Goal: Task Accomplishment & Management: Use online tool/utility

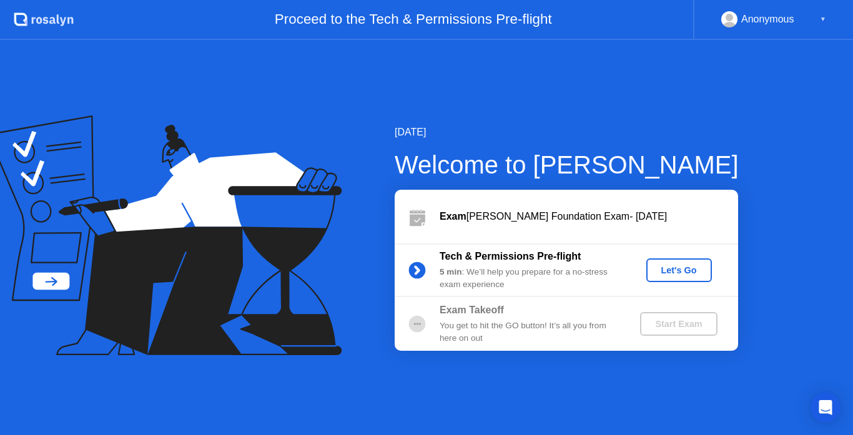
drag, startPoint x: 462, startPoint y: 265, endPoint x: 470, endPoint y: 286, distance: 21.9
click at [468, 286] on div "5 min : We’ll help you prepare for a no-stress exam experience" at bounding box center [530, 279] width 180 height 26
click at [670, 269] on div "Let's Go" at bounding box center [679, 270] width 56 height 10
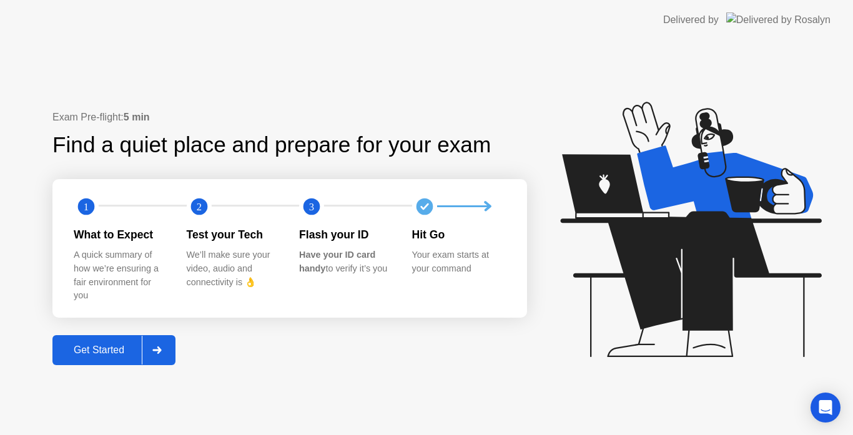
click at [102, 340] on button "Get Started" at bounding box center [113, 350] width 123 height 30
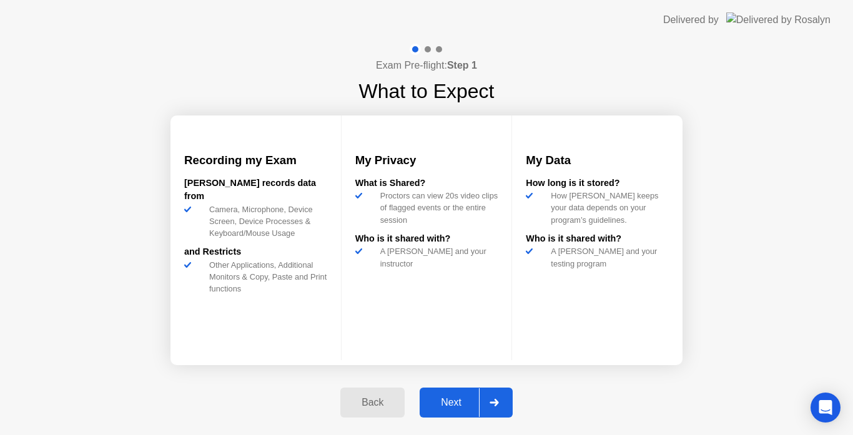
click at [367, 344] on div "My Privacy What is Shared? Proctors can view 20s video clips of flagged events …" at bounding box center [427, 238] width 172 height 245
click at [465, 406] on div "Next" at bounding box center [451, 402] width 56 height 11
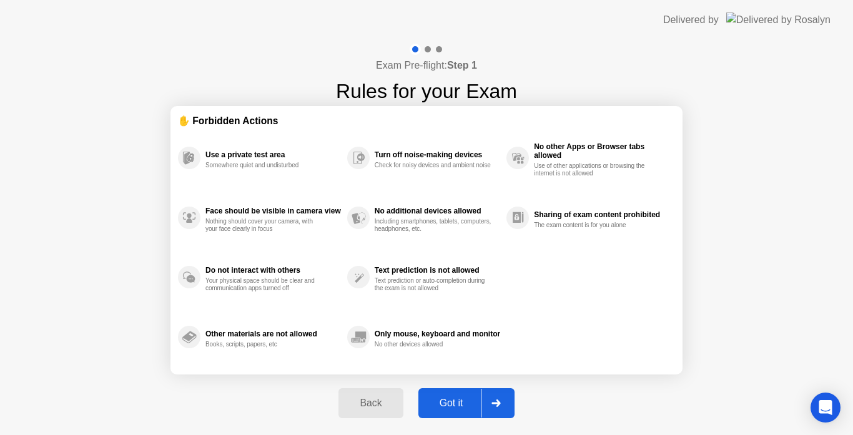
click at [447, 403] on div "Got it" at bounding box center [451, 403] width 59 height 11
select select "**********"
select select "*******"
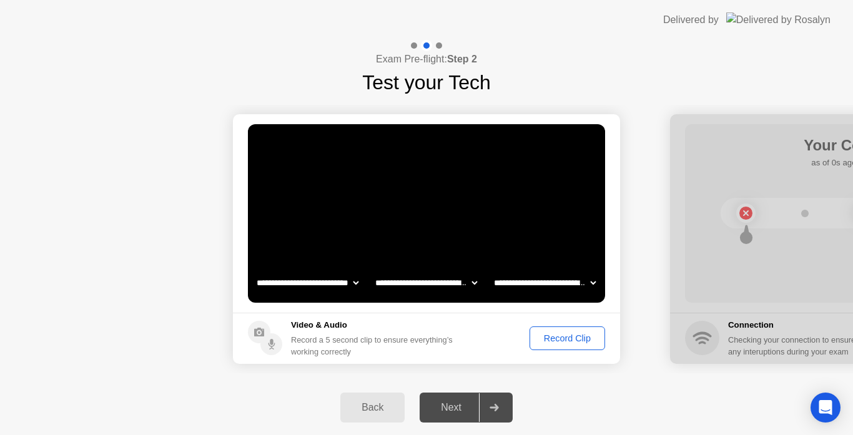
click at [469, 408] on div "Next" at bounding box center [451, 407] width 56 height 11
click at [566, 343] on div "Record Clip" at bounding box center [567, 338] width 67 height 10
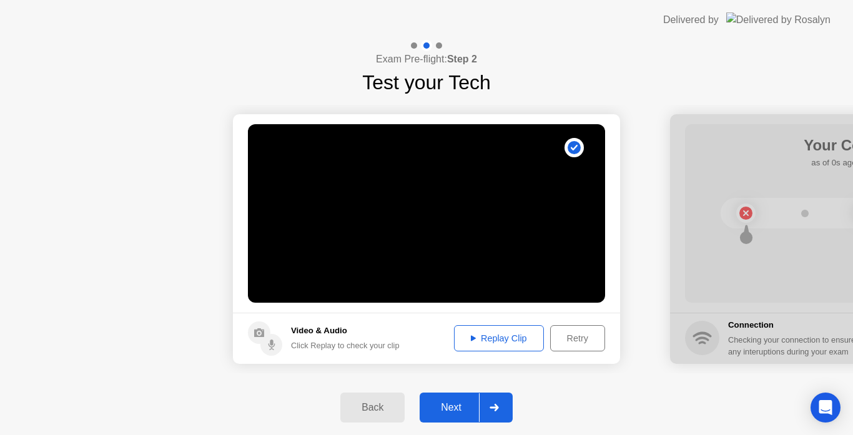
click at [446, 411] on div "Next" at bounding box center [451, 407] width 56 height 11
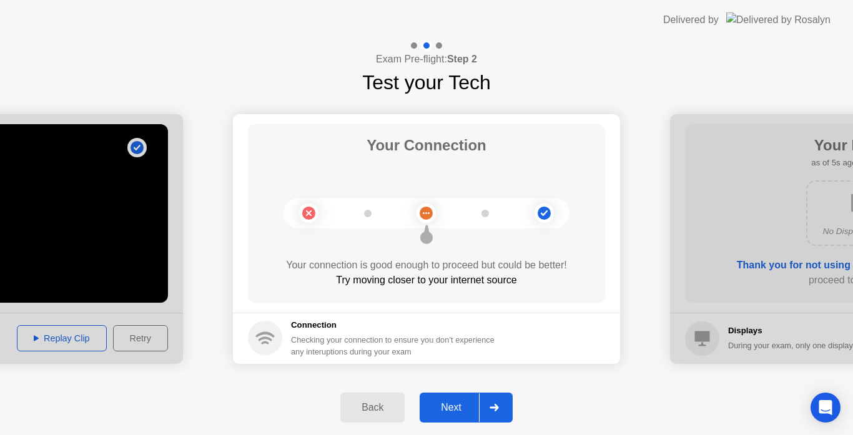
click at [450, 397] on button "Next" at bounding box center [466, 408] width 93 height 30
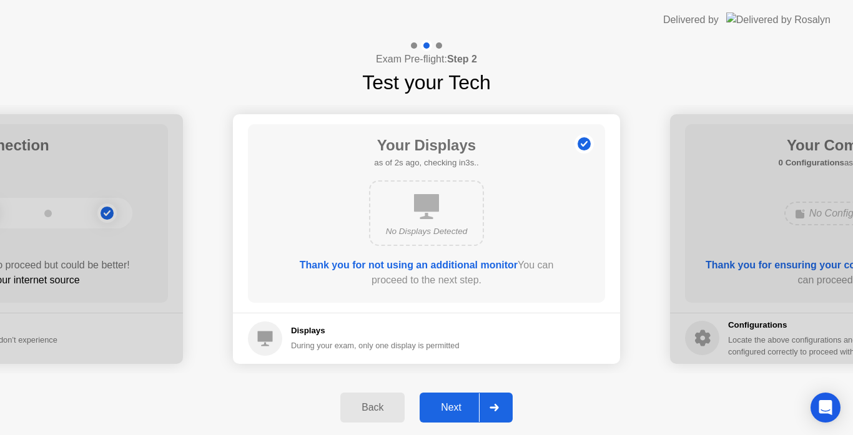
click at [450, 402] on div "Next" at bounding box center [451, 407] width 56 height 11
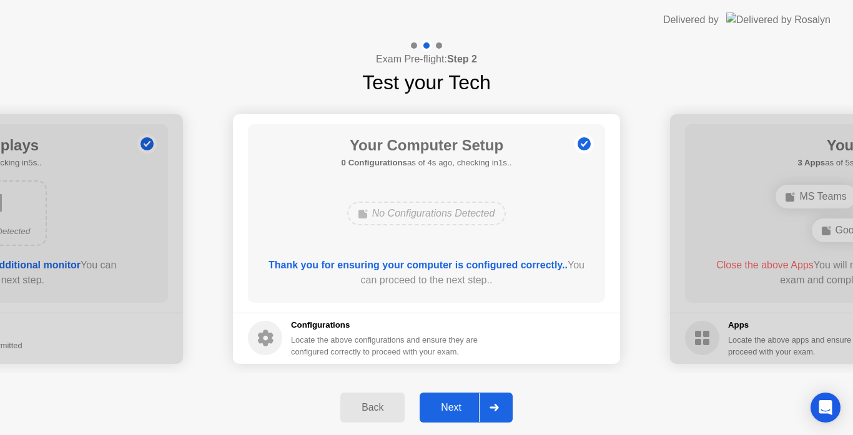
click at [456, 410] on div "Next" at bounding box center [451, 407] width 56 height 11
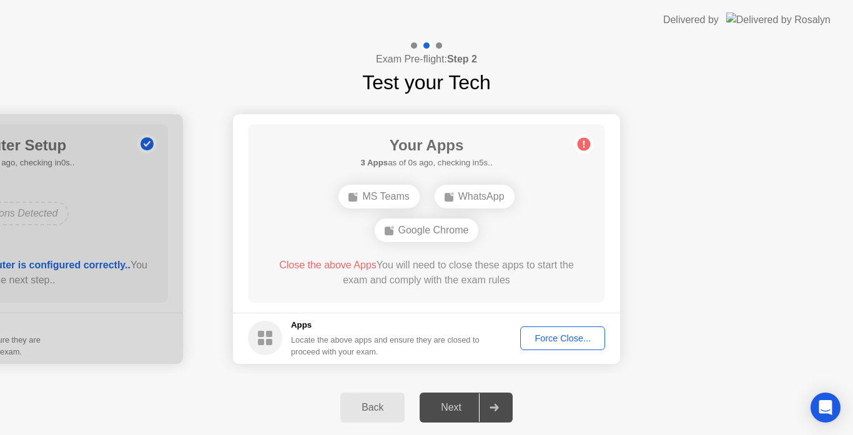
click at [554, 338] on div "Force Close..." at bounding box center [563, 338] width 76 height 10
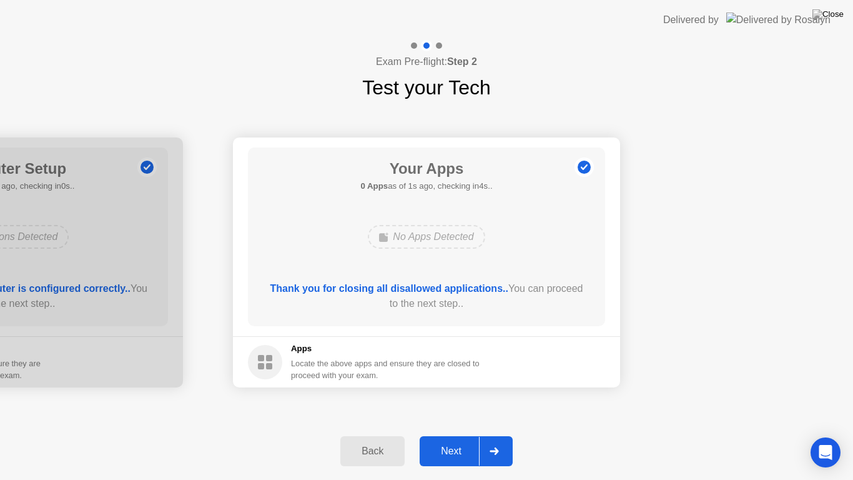
click at [438, 435] on div "Next" at bounding box center [451, 450] width 56 height 11
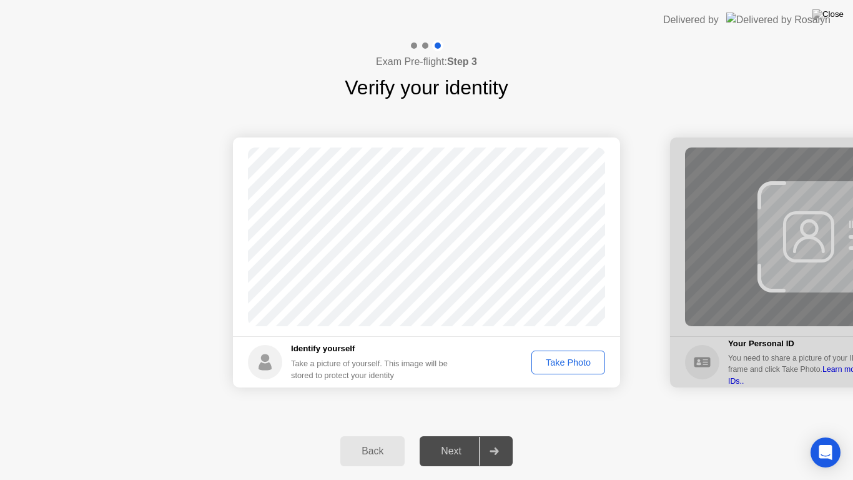
click at [555, 367] on div "Take Photo" at bounding box center [568, 362] width 65 height 10
click at [446, 435] on button "Next" at bounding box center [466, 451] width 93 height 30
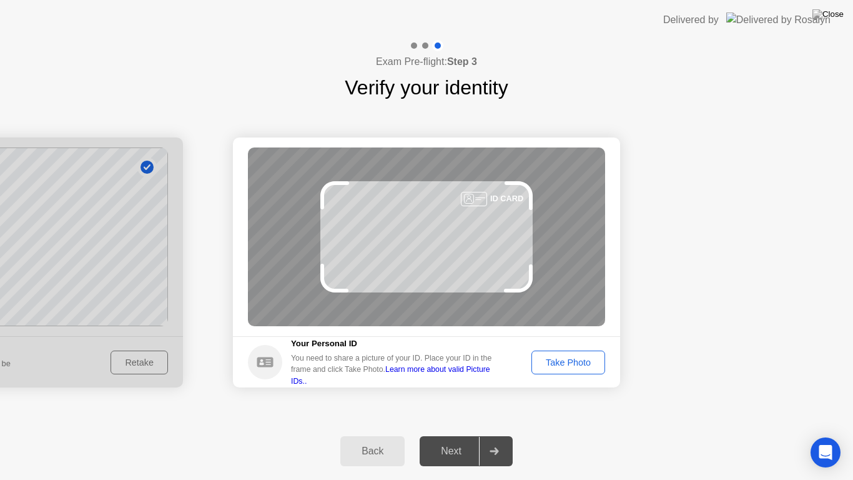
click at [576, 357] on div "Take Photo" at bounding box center [568, 362] width 65 height 10
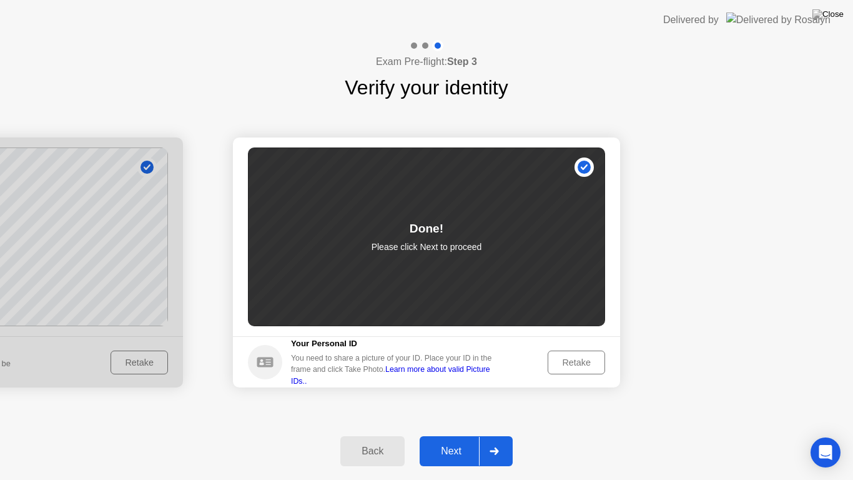
click at [442, 435] on div "Next" at bounding box center [451, 450] width 56 height 11
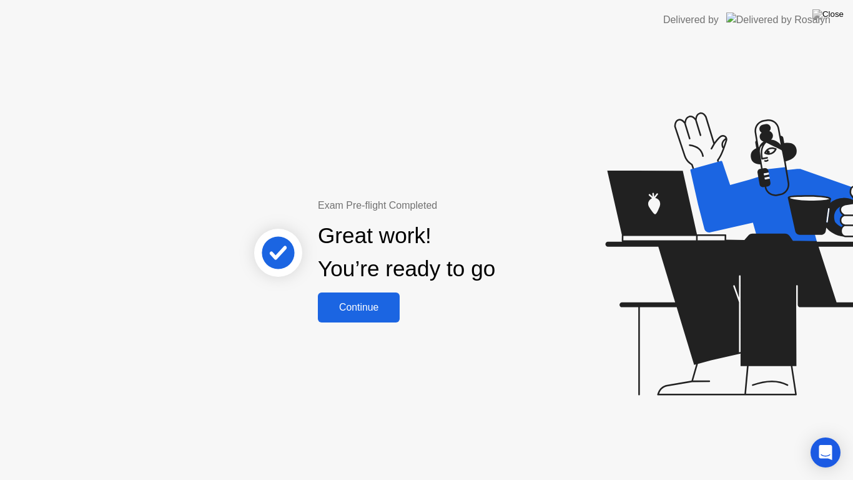
click at [360, 308] on div "Continue" at bounding box center [359, 307] width 74 height 11
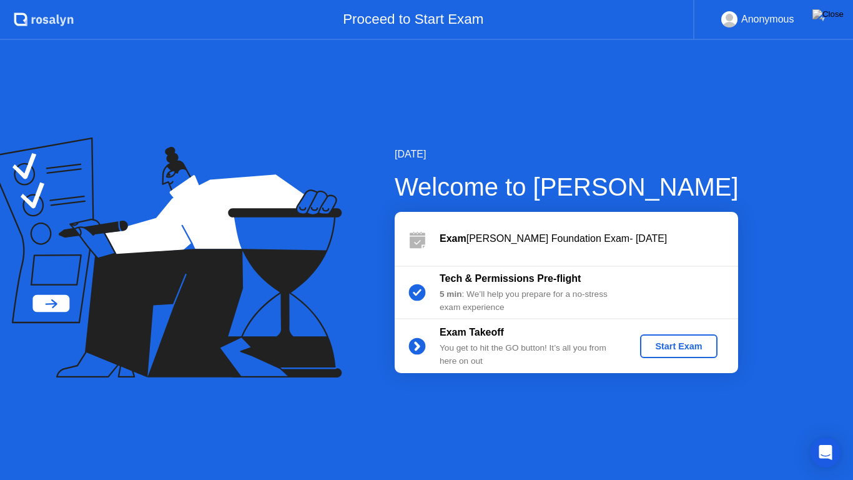
click at [684, 355] on button "Start Exam" at bounding box center [678, 346] width 77 height 24
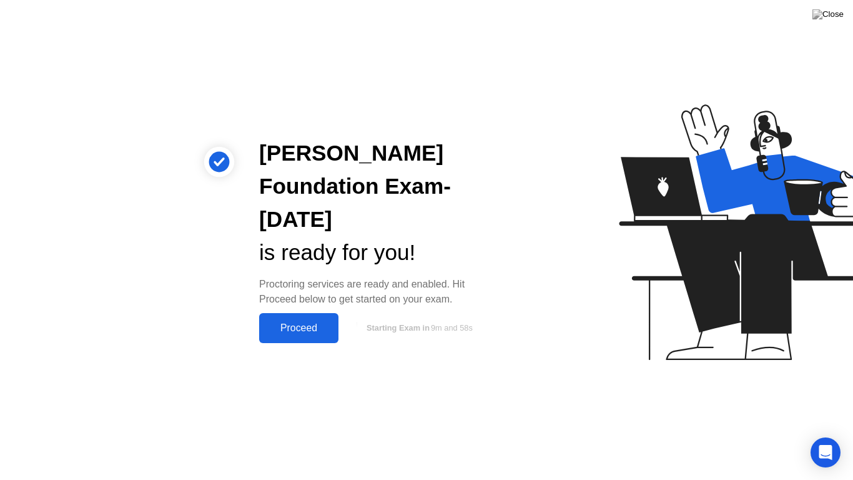
click at [285, 323] on div "Proceed" at bounding box center [299, 327] width 72 height 11
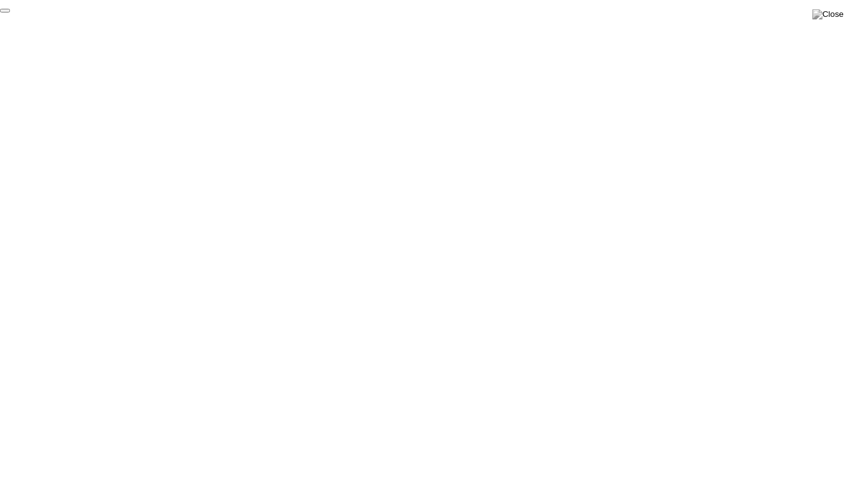
click div "End Proctoring Session"
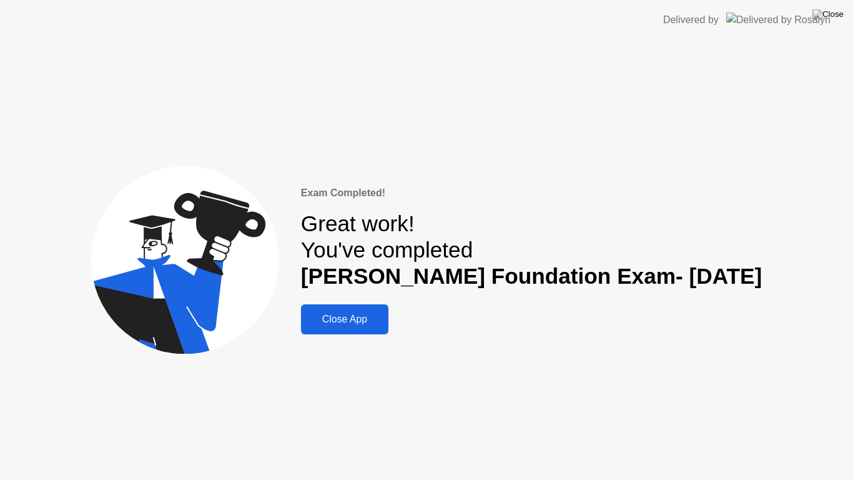
click at [841, 9] on button at bounding box center [827, 14] width 37 height 16
